Goal: Navigation & Orientation: Find specific page/section

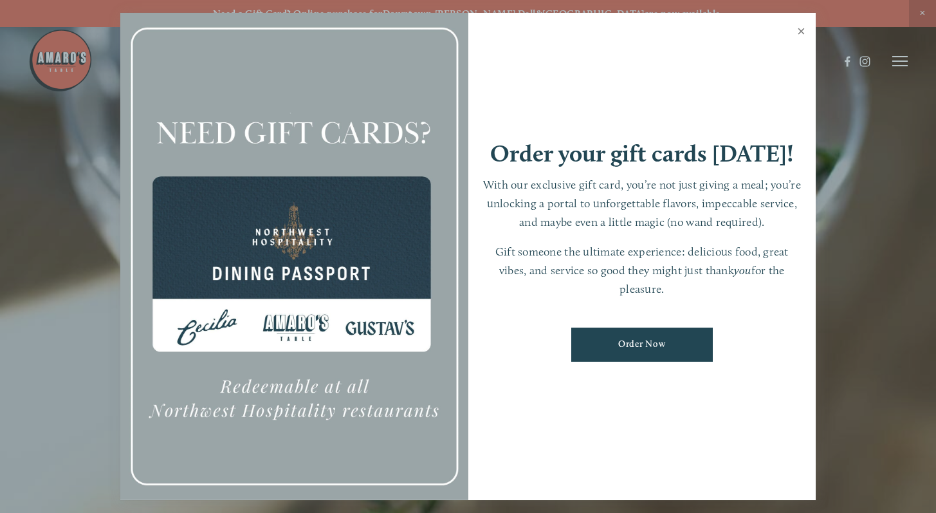
click at [807, 30] on link "Close" at bounding box center [801, 33] width 25 height 36
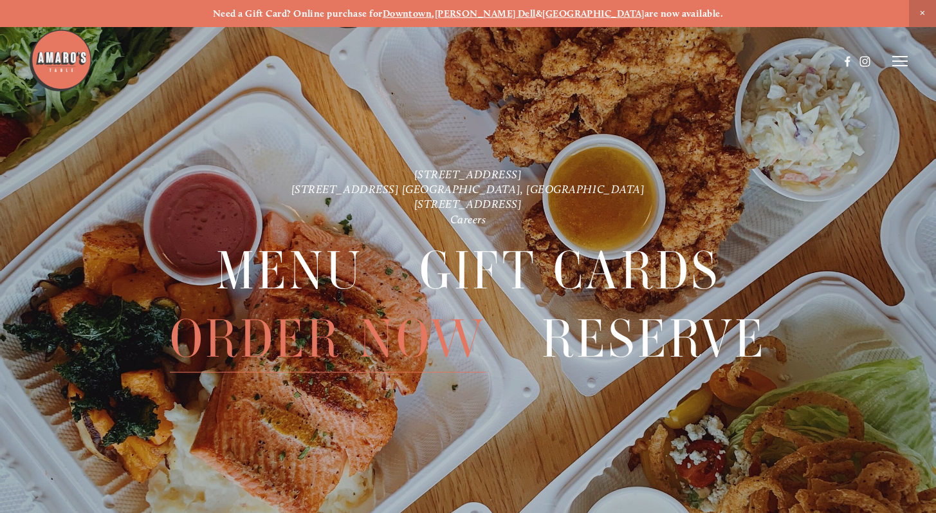
click at [284, 356] on span "Order Now" at bounding box center [328, 339] width 316 height 68
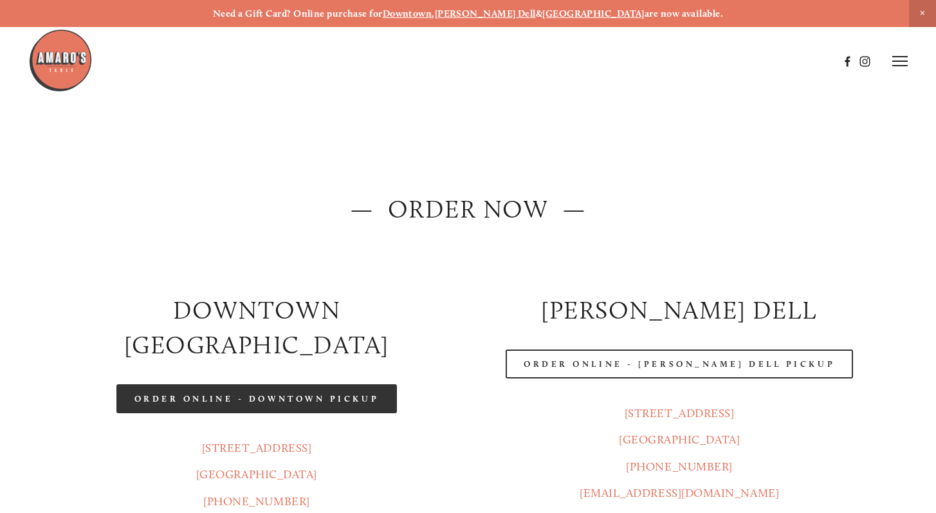
click at [329, 384] on link "Order Online - Downtown pickup" at bounding box center [256, 398] width 281 height 29
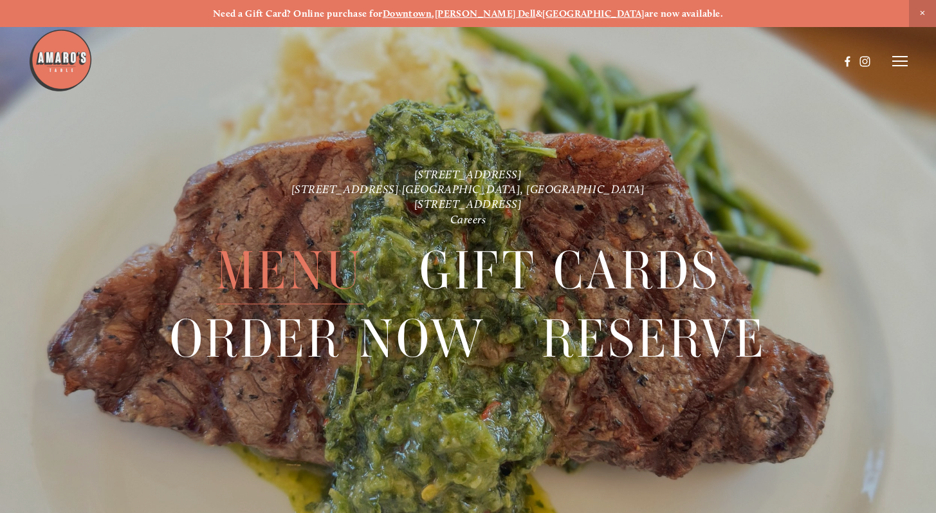
click at [307, 256] on span "Menu" at bounding box center [289, 270] width 147 height 68
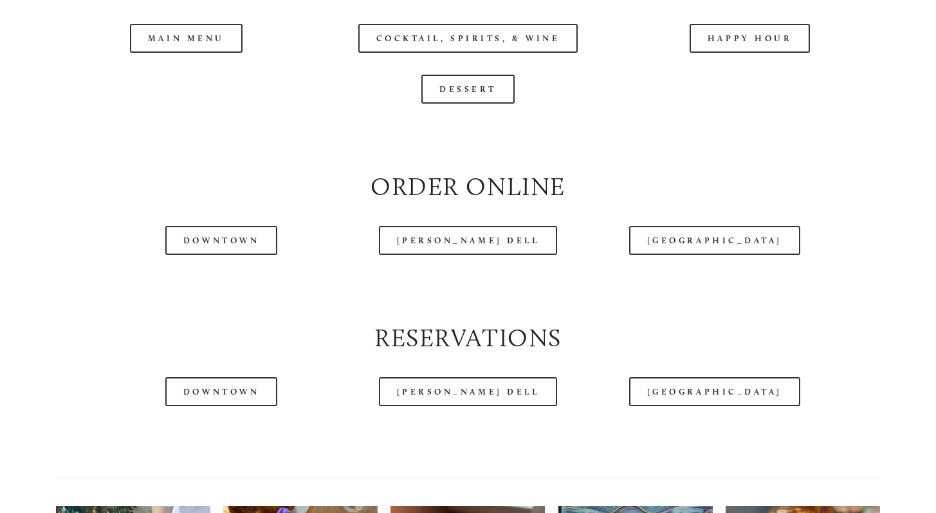
scroll to position [1490, 0]
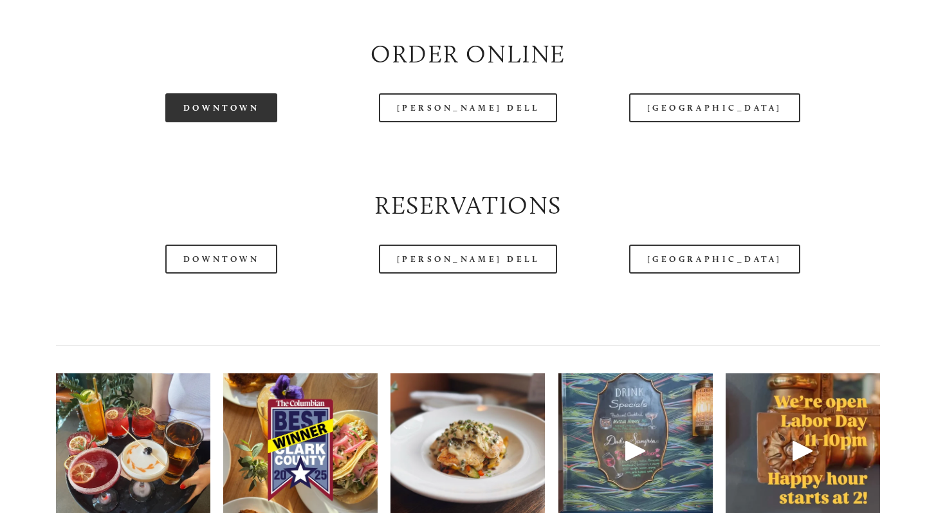
click at [256, 122] on link "Downtown" at bounding box center [221, 107] width 112 height 29
